Goal: Transaction & Acquisition: Subscribe to service/newsletter

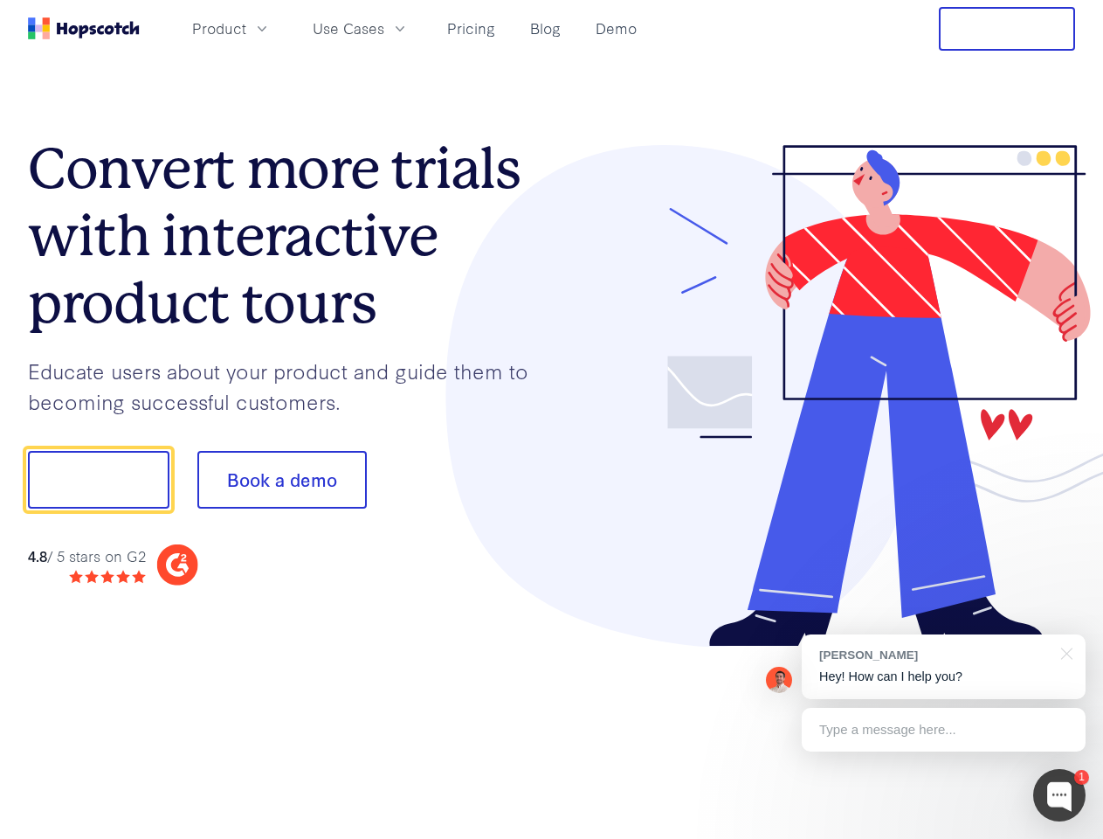
click at [552, 419] on div at bounding box center [814, 396] width 524 height 502
click at [246, 28] on span "Product" at bounding box center [219, 28] width 54 height 22
click at [384, 28] on span "Use Cases" at bounding box center [349, 28] width 72 height 22
click at [1007, 29] on button "Free Trial" at bounding box center [1007, 29] width 136 height 44
click at [98, 480] on button "Show me!" at bounding box center [98, 480] width 141 height 58
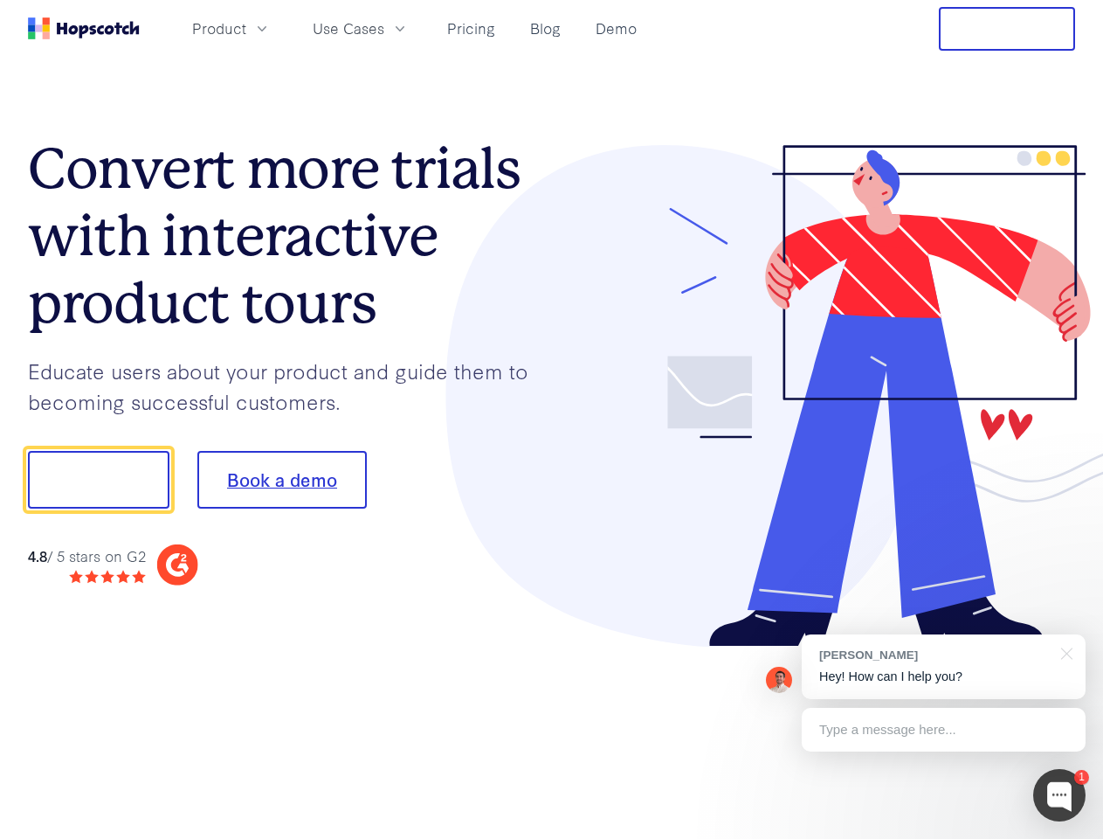
click at [281, 480] on button "Book a demo" at bounding box center [281, 480] width 169 height 58
click at [1059, 795] on div at bounding box center [1059, 795] width 52 height 52
click at [943, 666] on div "[PERSON_NAME] Hey! How can I help you?" at bounding box center [944, 666] width 284 height 65
click at [1064, 838] on div "1 [PERSON_NAME] Hey! How can I help you? Type a message here... Free live chat …" at bounding box center [551, 839] width 1103 height 0
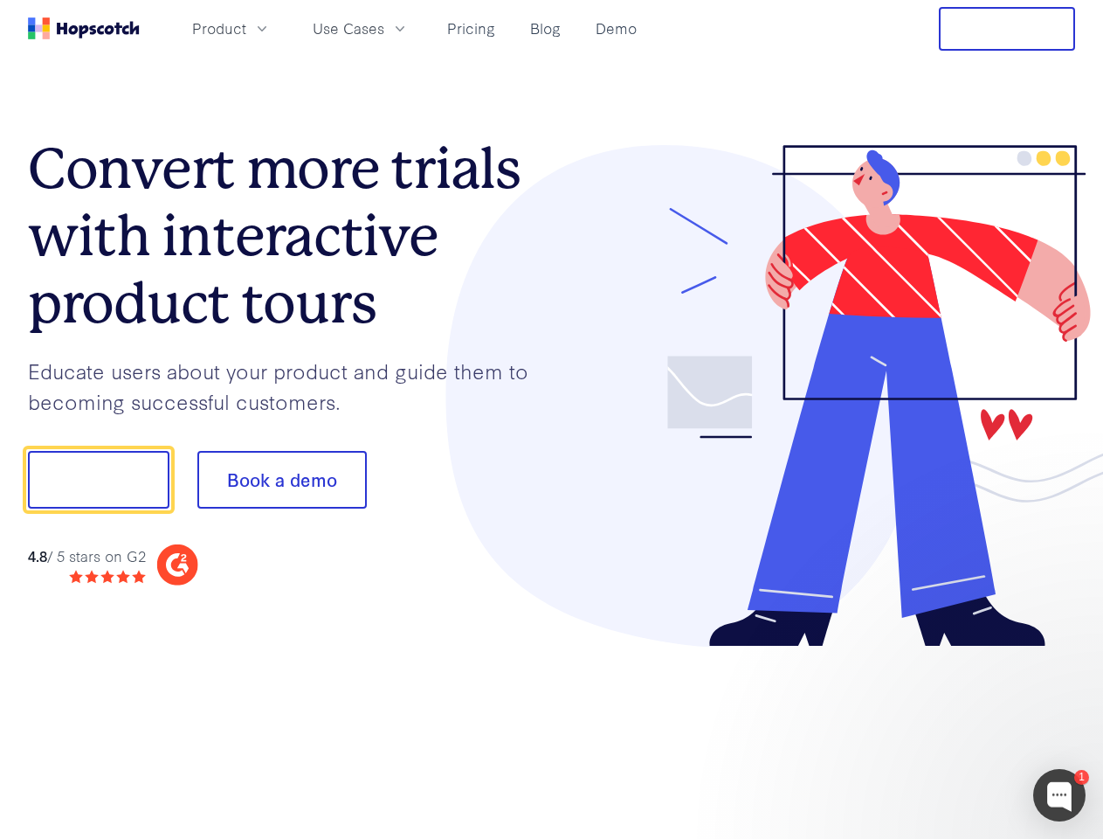
click at [943, 729] on div at bounding box center [922, 477] width 328 height 583
